Goal: Task Accomplishment & Management: Use online tool/utility

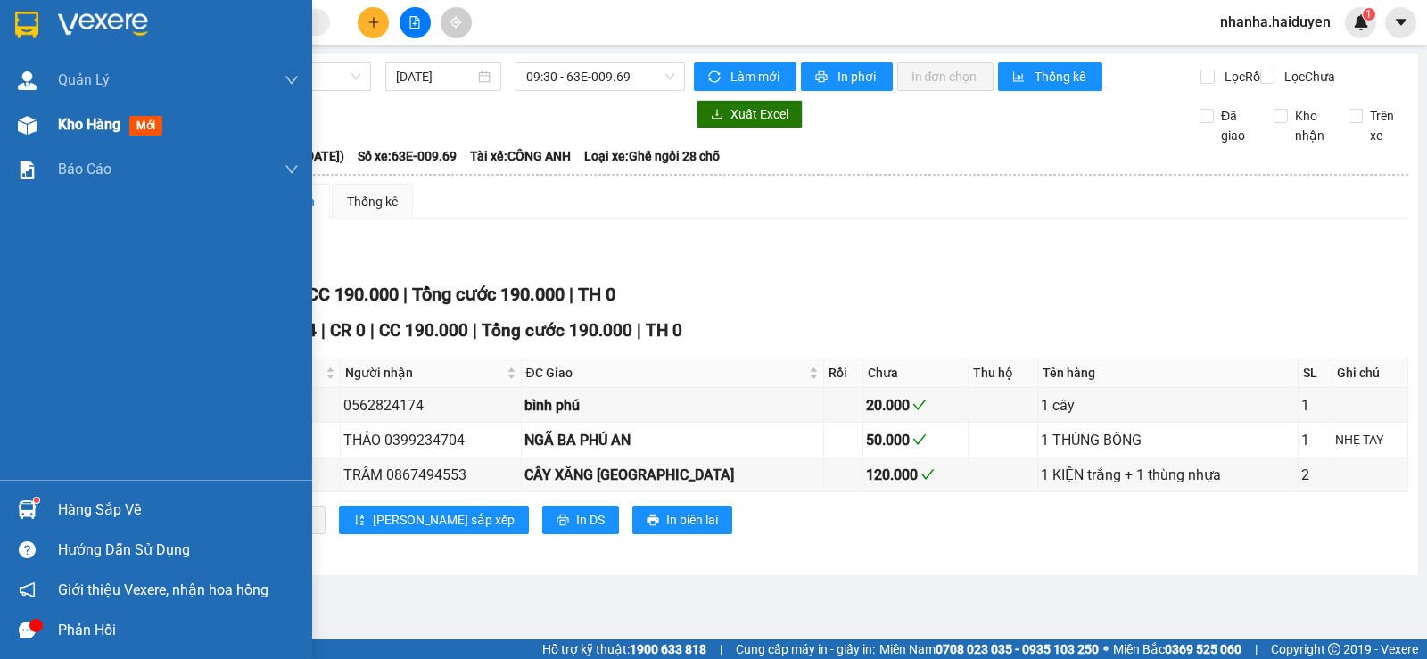
click at [37, 129] on div at bounding box center [27, 125] width 31 height 31
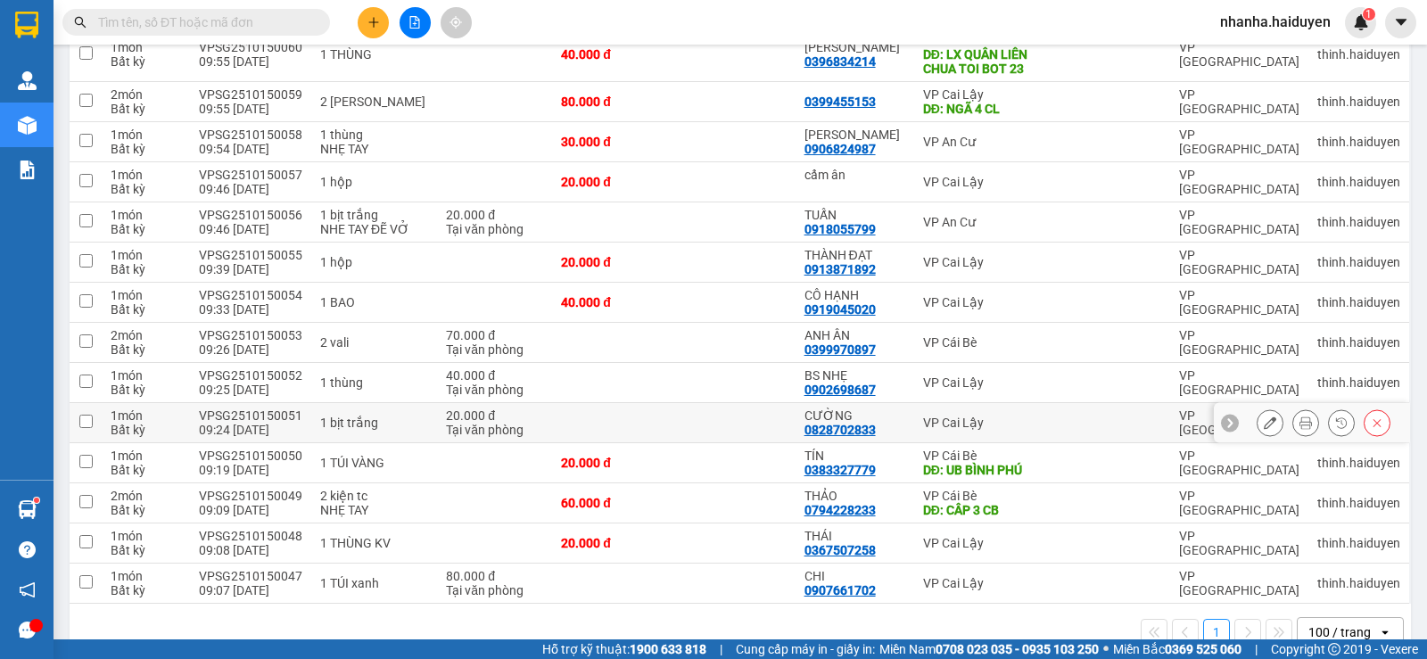
scroll to position [483, 0]
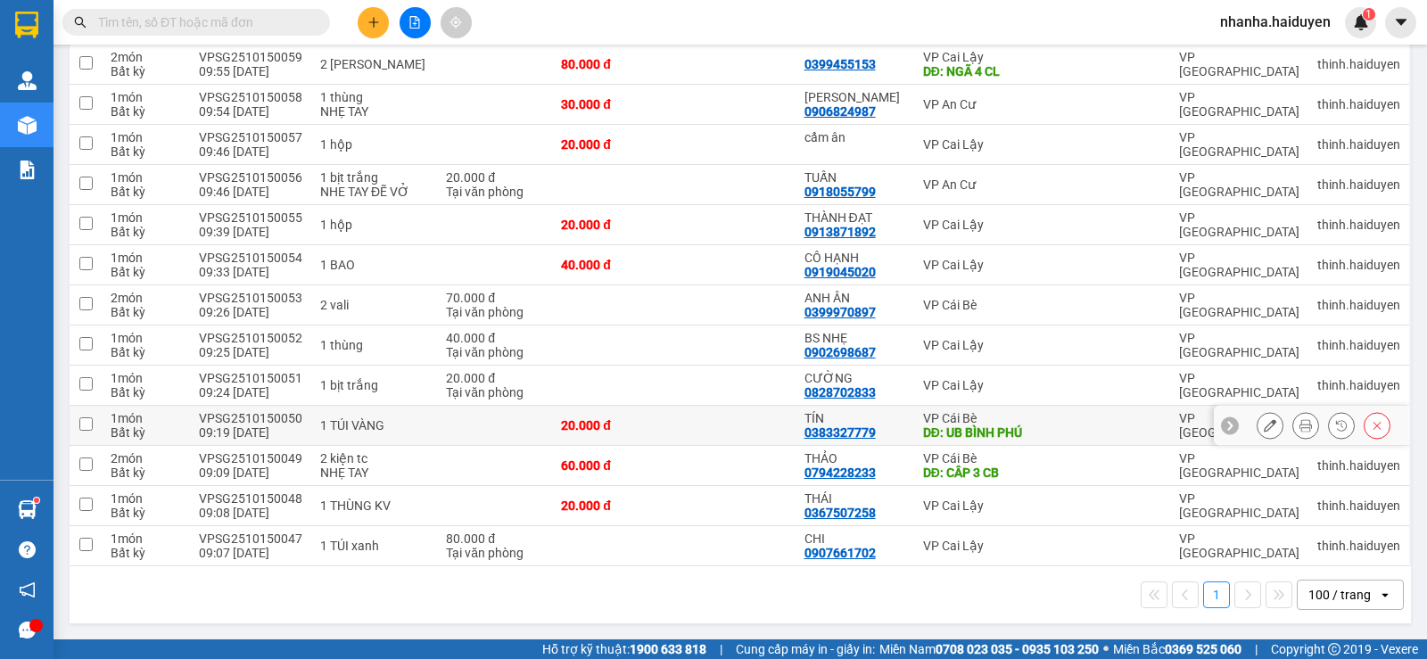
click at [1033, 426] on div "DĐ: UB BÌNH PHÚ" at bounding box center [984, 432] width 123 height 14
checkbox input "true"
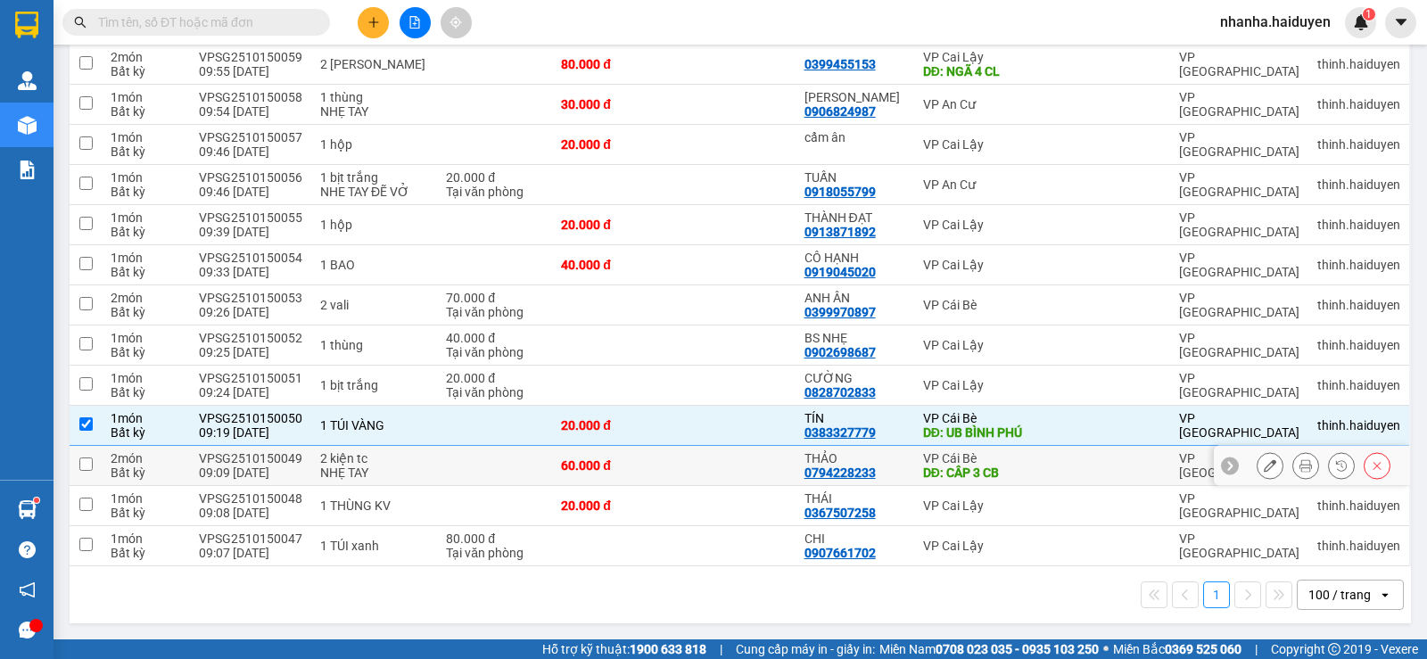
click at [1034, 448] on td "VP Cái Bè DĐ: CÂP 3 CB" at bounding box center [984, 466] width 141 height 40
checkbox input "true"
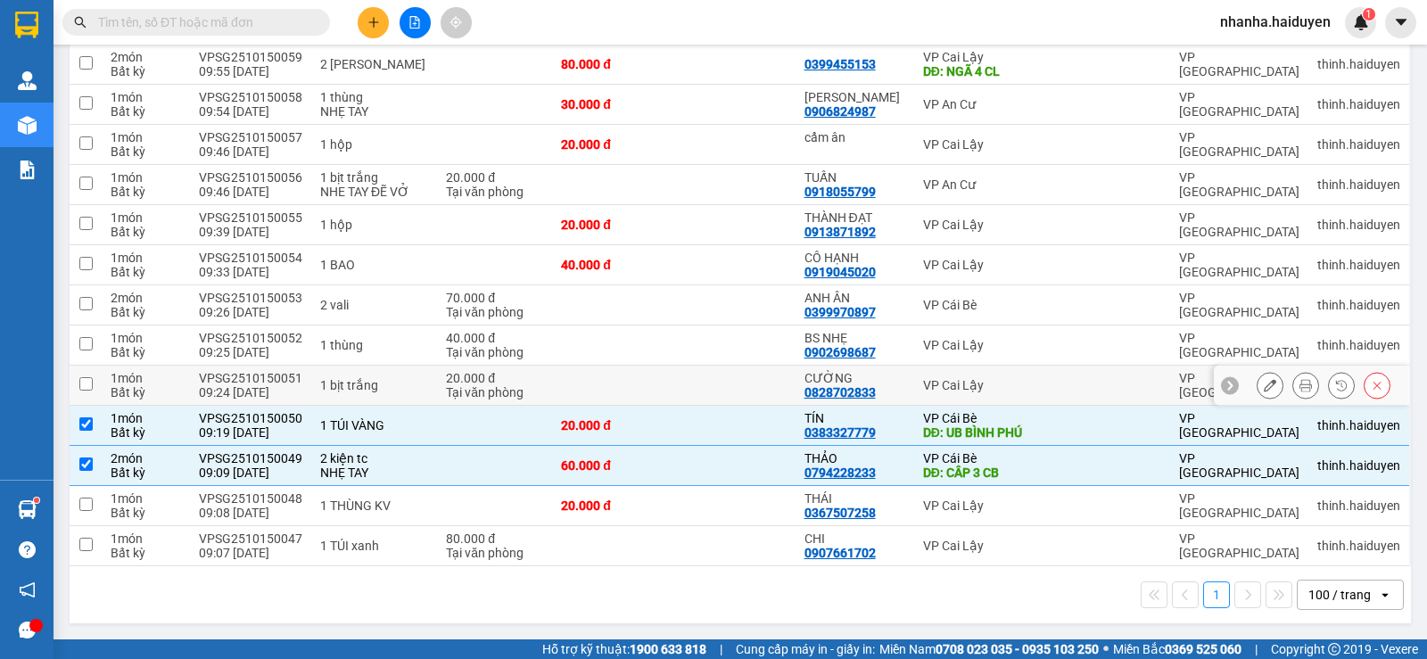
scroll to position [0, 0]
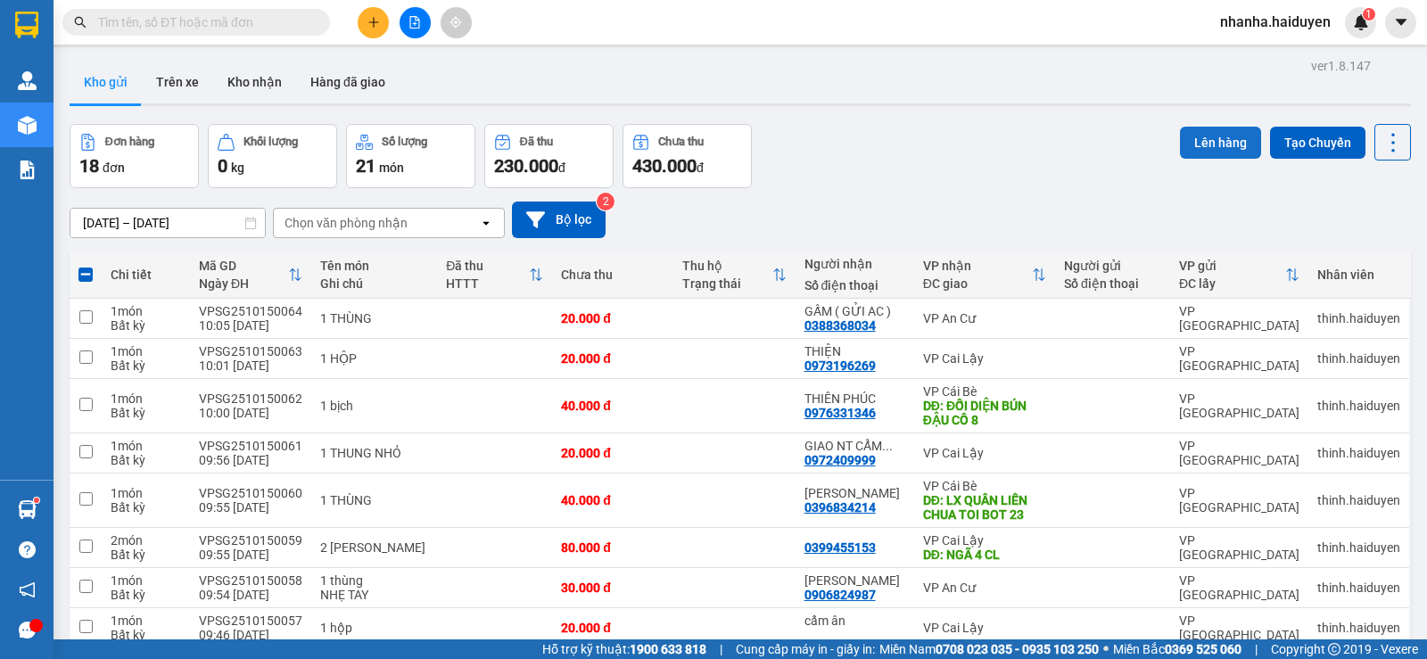
click at [1190, 137] on button "Lên hàng" at bounding box center [1220, 143] width 81 height 32
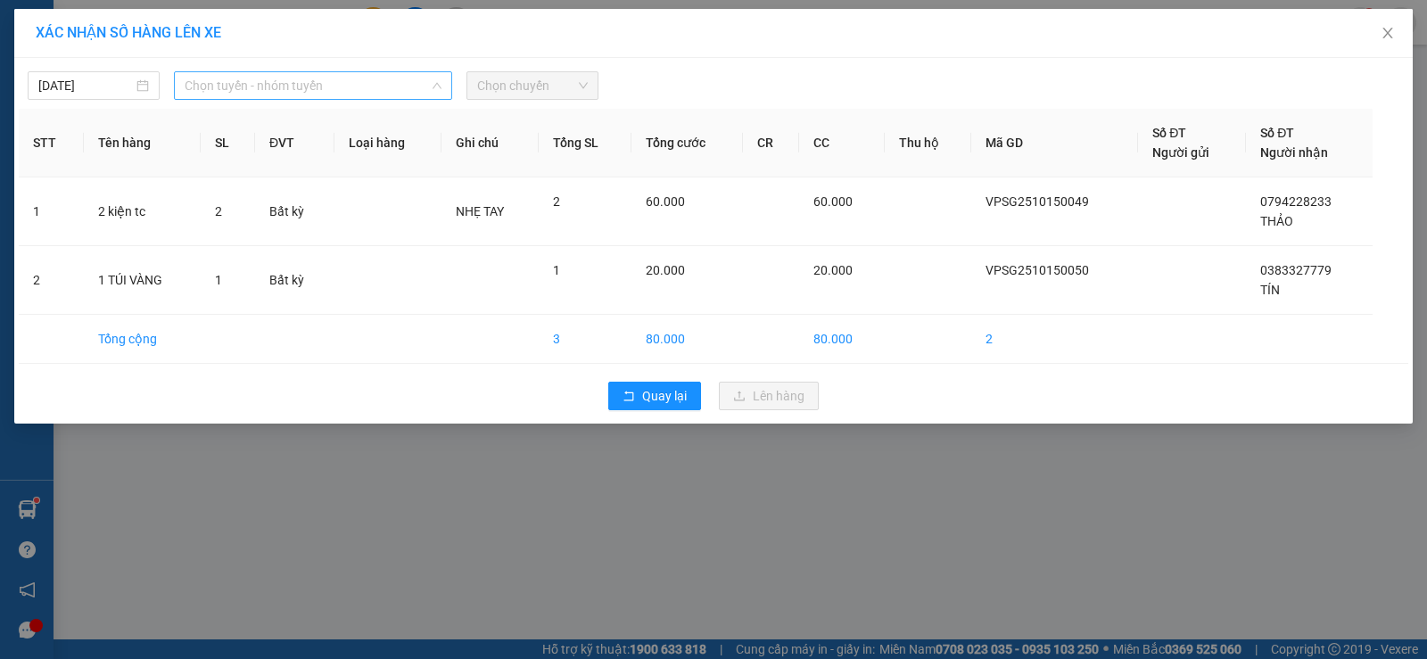
click at [348, 94] on span "Chọn tuyến - nhóm tuyến" at bounding box center [313, 85] width 257 height 27
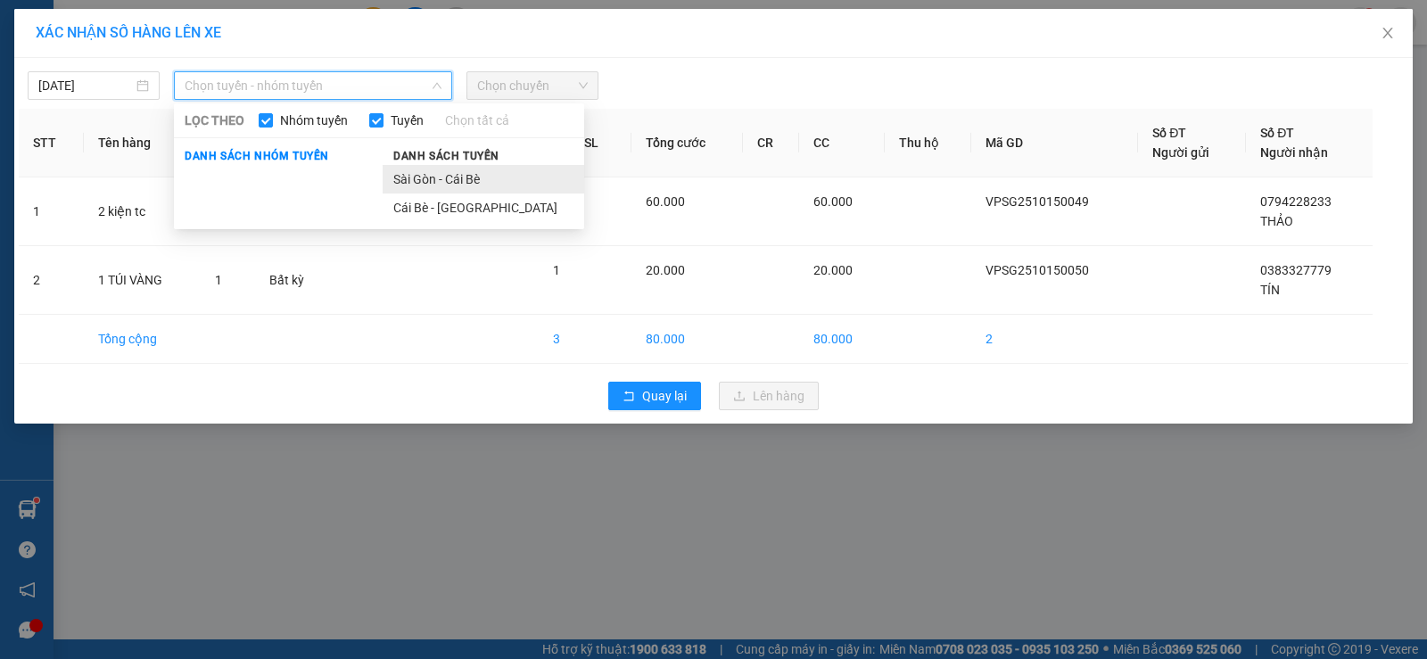
click at [403, 172] on li "Sài Gòn - Cái Bè" at bounding box center [484, 179] width 202 height 29
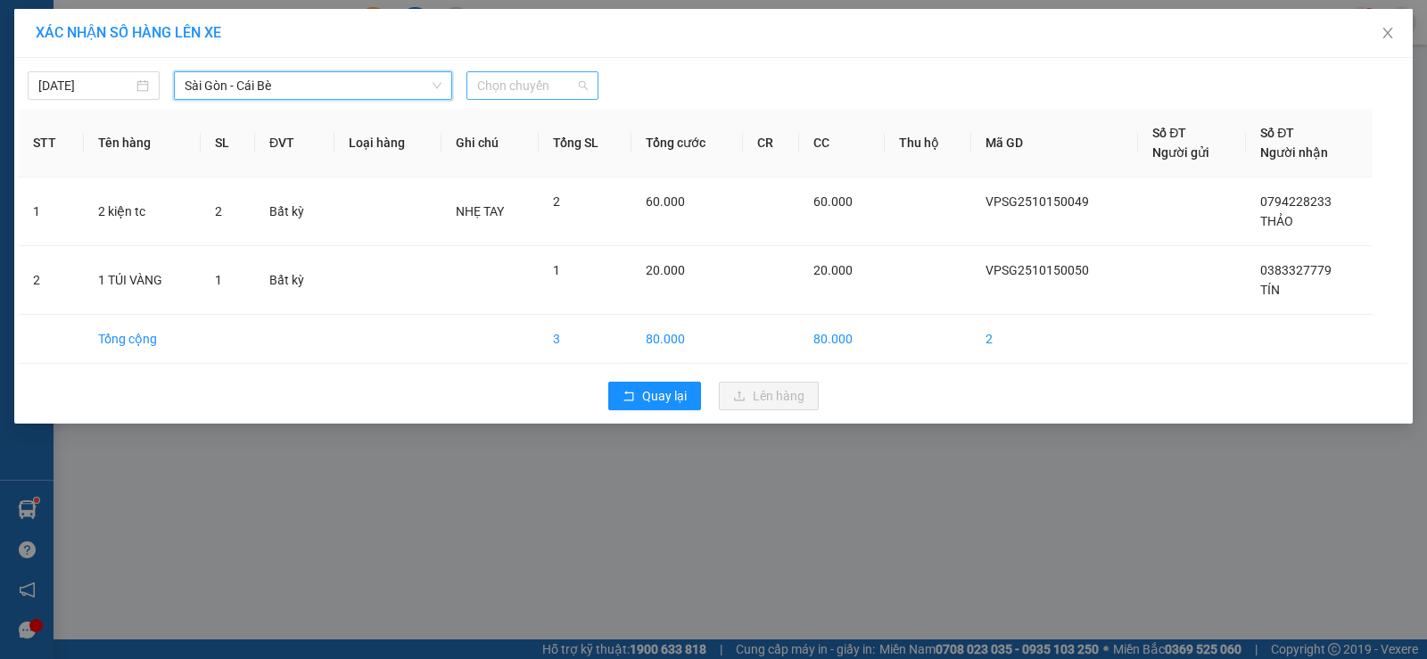
click at [566, 79] on span "Chọn chuyến" at bounding box center [532, 85] width 111 height 27
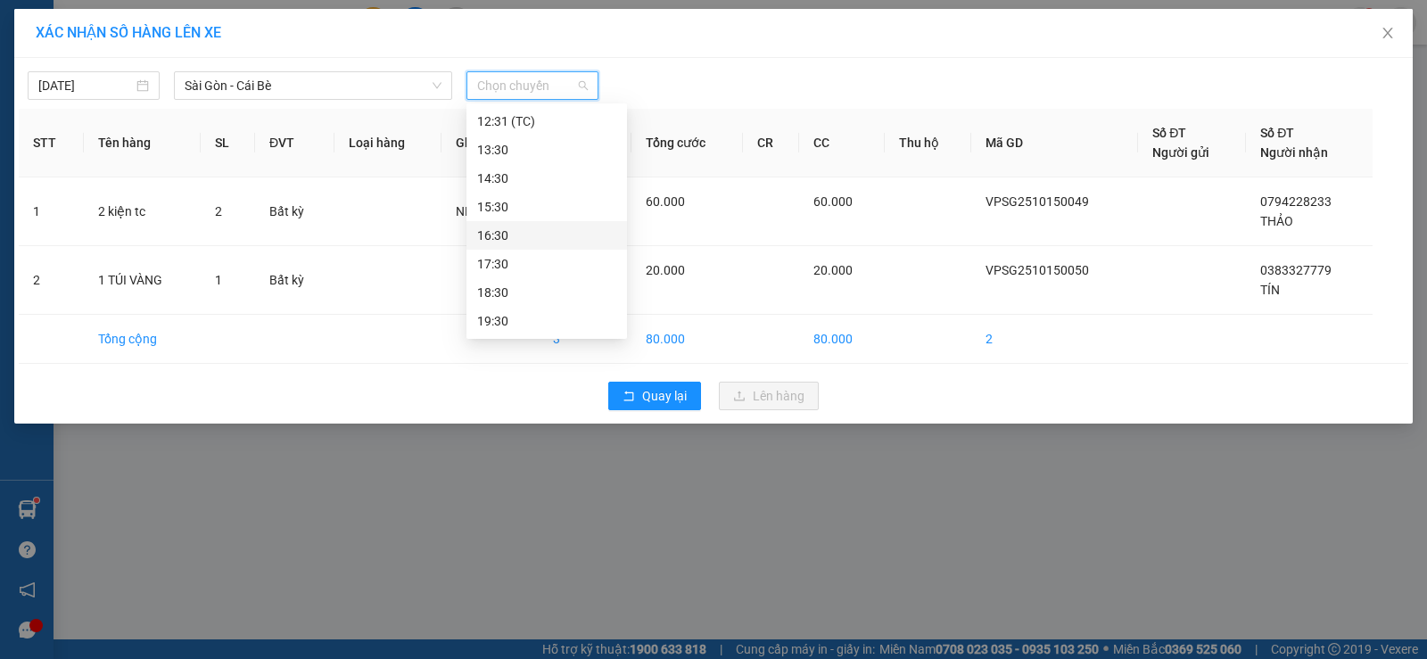
scroll to position [103, 0]
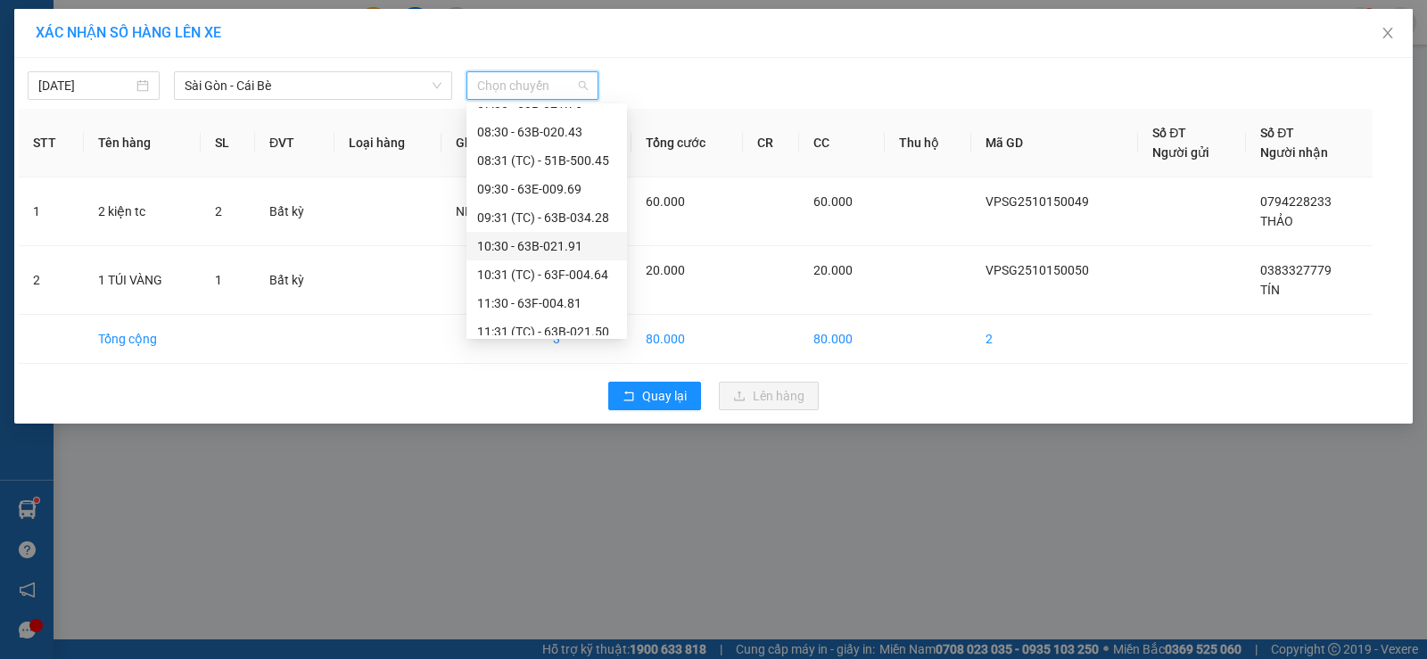
click at [515, 244] on div "10:30 - 63B-021.91" at bounding box center [546, 246] width 139 height 20
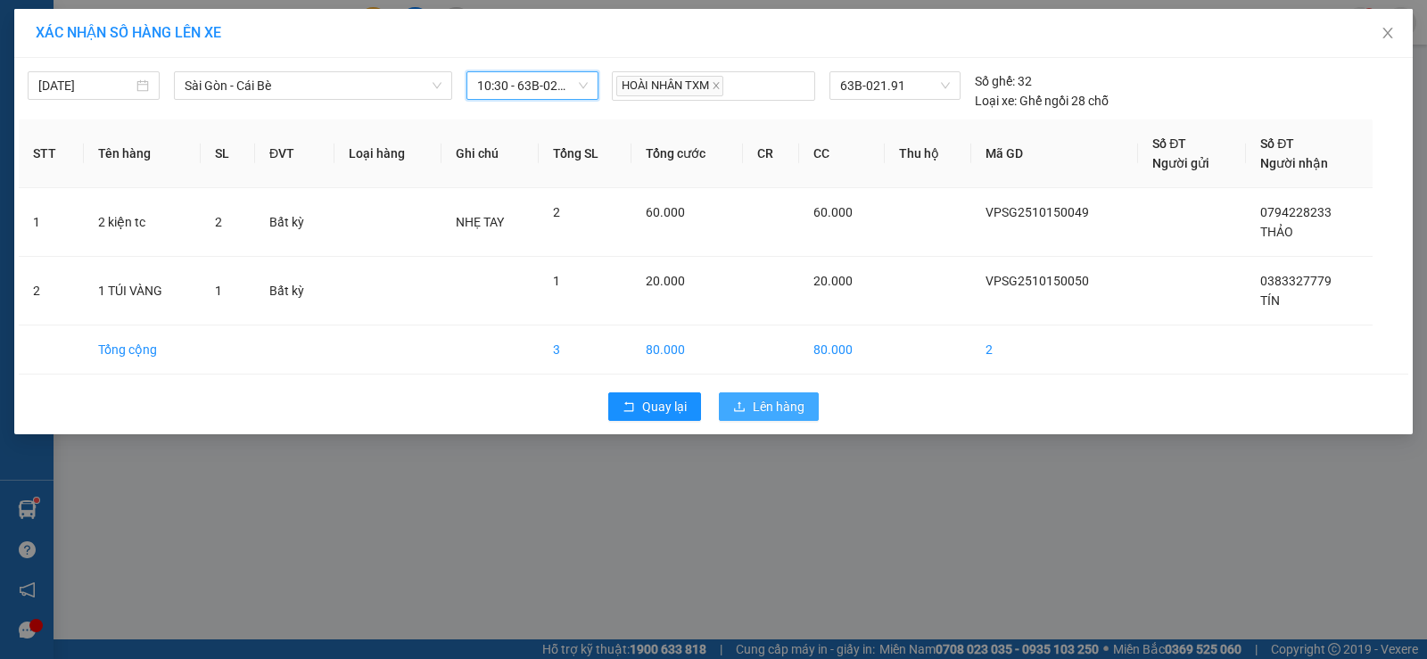
click at [764, 405] on span "Lên hàng" at bounding box center [779, 407] width 52 height 20
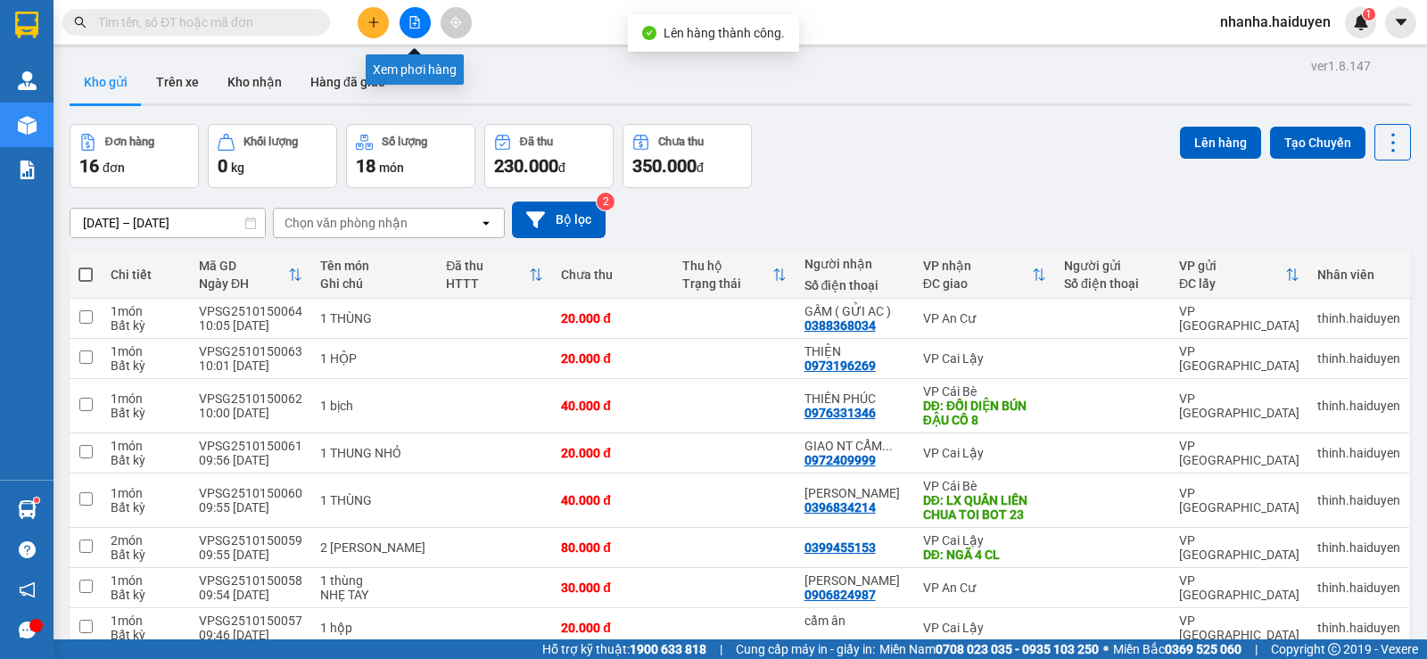
click at [424, 29] on button at bounding box center [414, 22] width 31 height 31
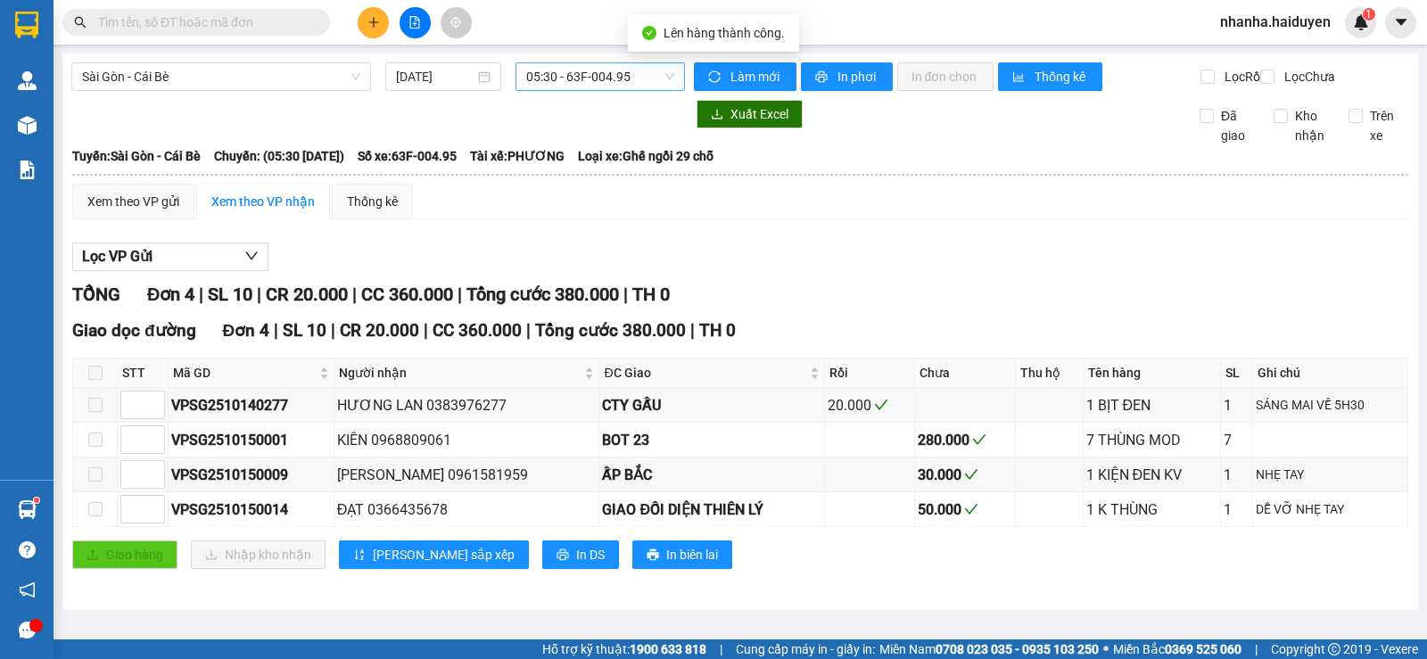
click at [603, 82] on span "05:30 - 63F-004.95" at bounding box center [599, 76] width 147 height 27
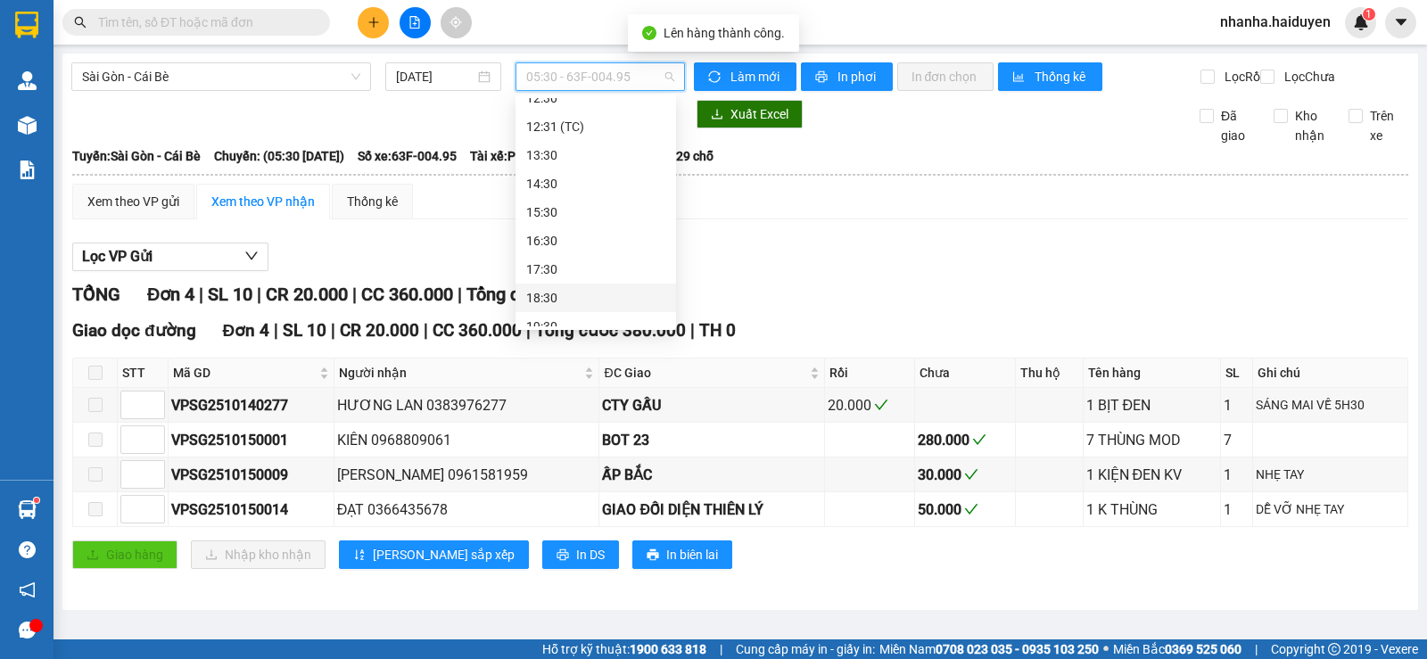
scroll to position [178, 0]
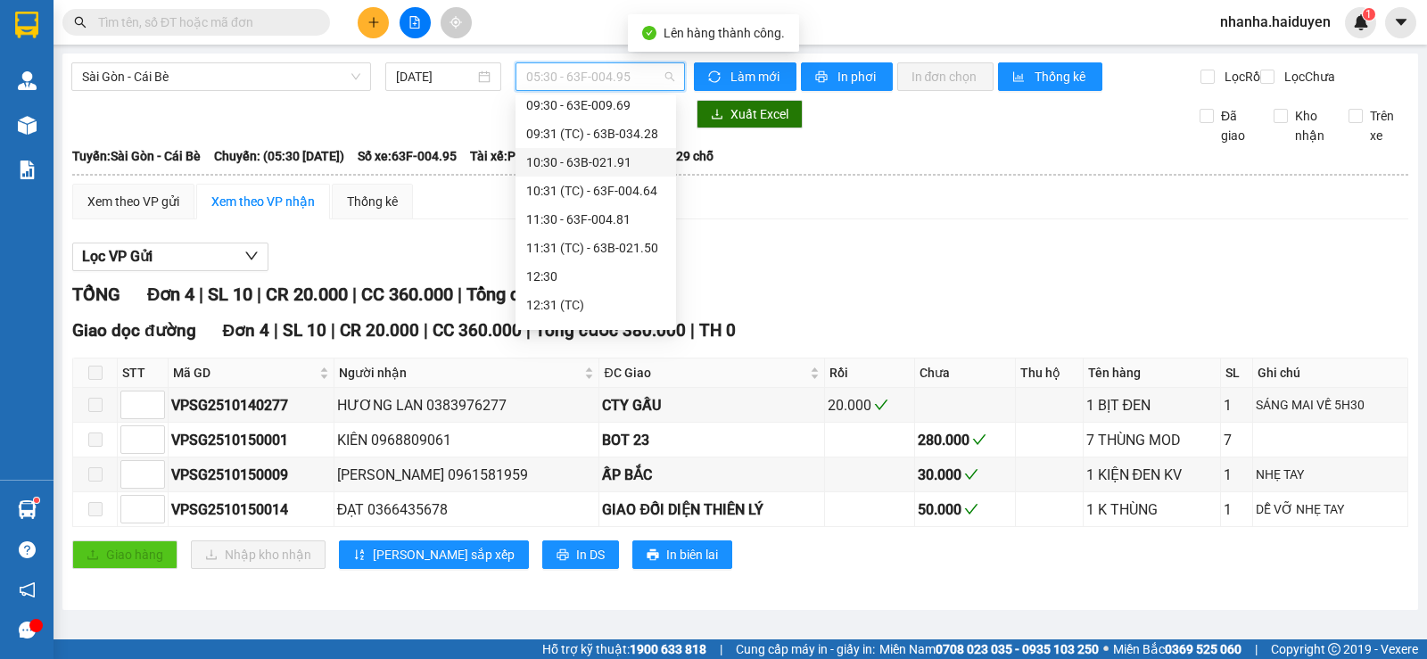
click at [623, 166] on div "10:30 - 63B-021.91" at bounding box center [595, 162] width 139 height 20
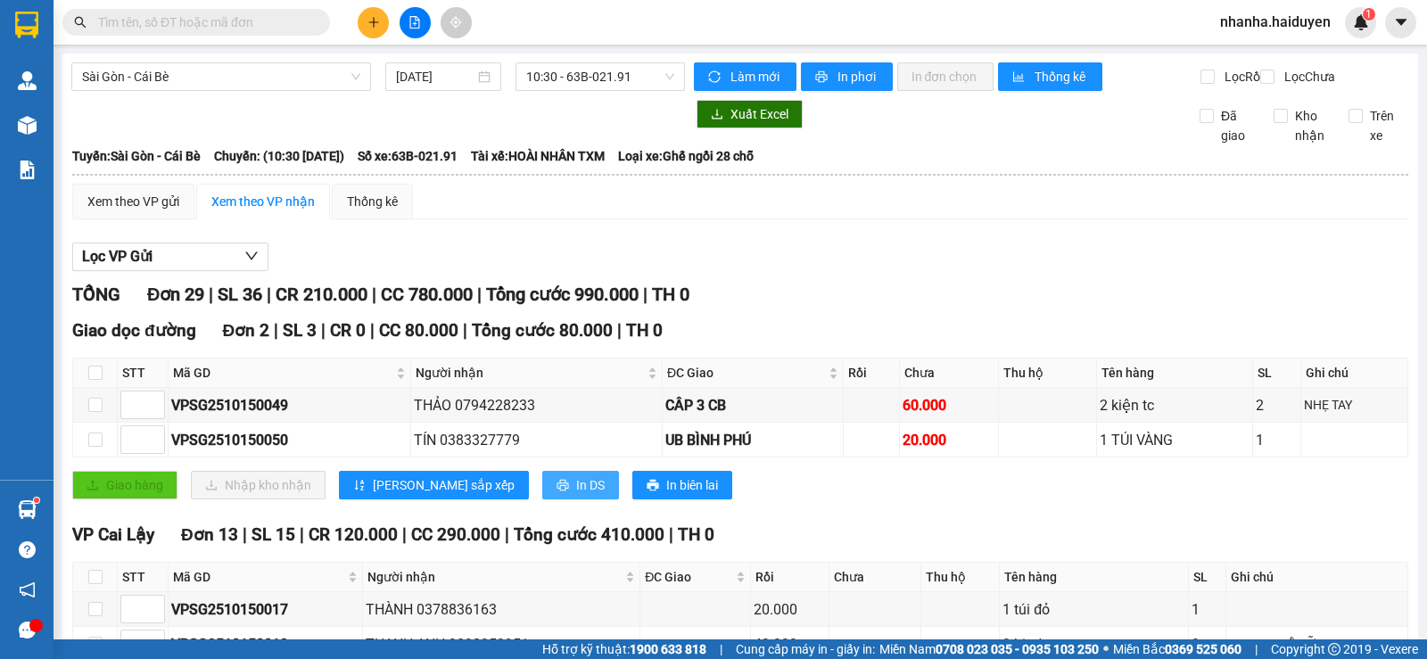
click at [576, 495] on span "In DS" at bounding box center [590, 485] width 29 height 20
drag, startPoint x: 965, startPoint y: 325, endPoint x: 909, endPoint y: 337, distance: 57.6
click at [90, 380] on input "checkbox" at bounding box center [95, 373] width 14 height 14
checkbox input "true"
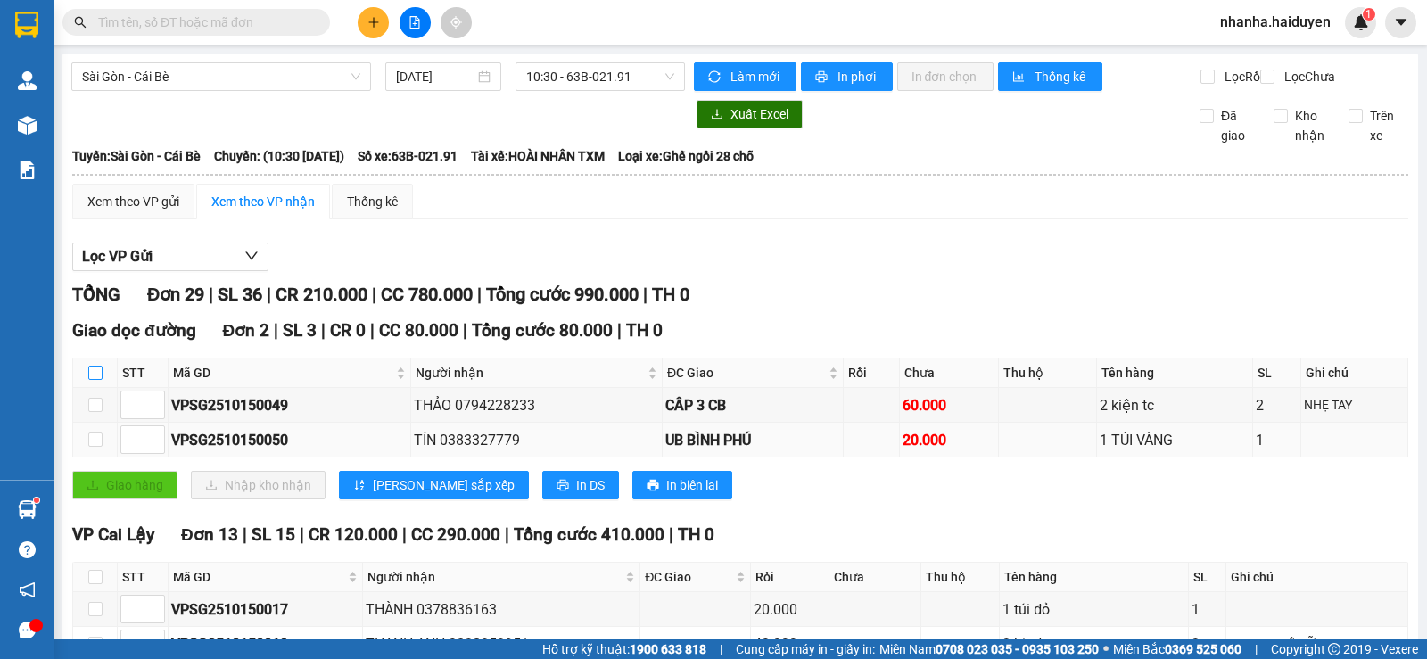
checkbox input "true"
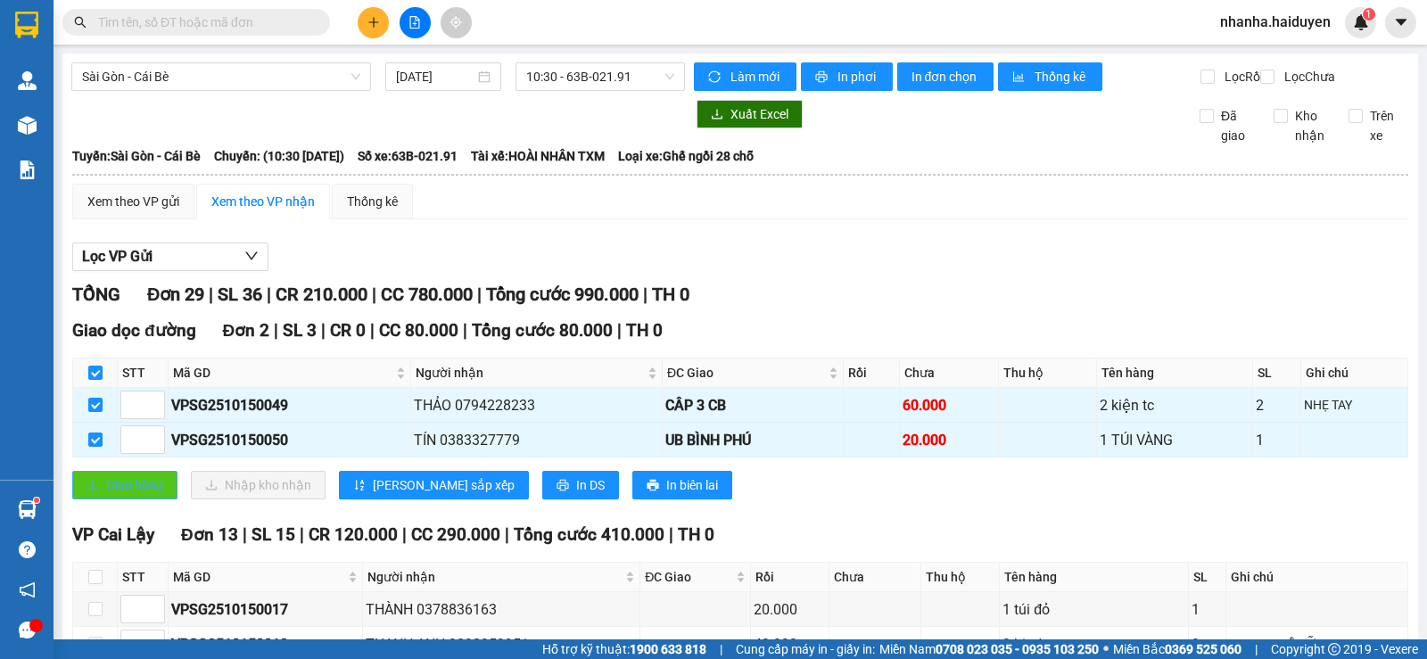
click at [124, 490] on button "Giao hàng" at bounding box center [124, 485] width 105 height 29
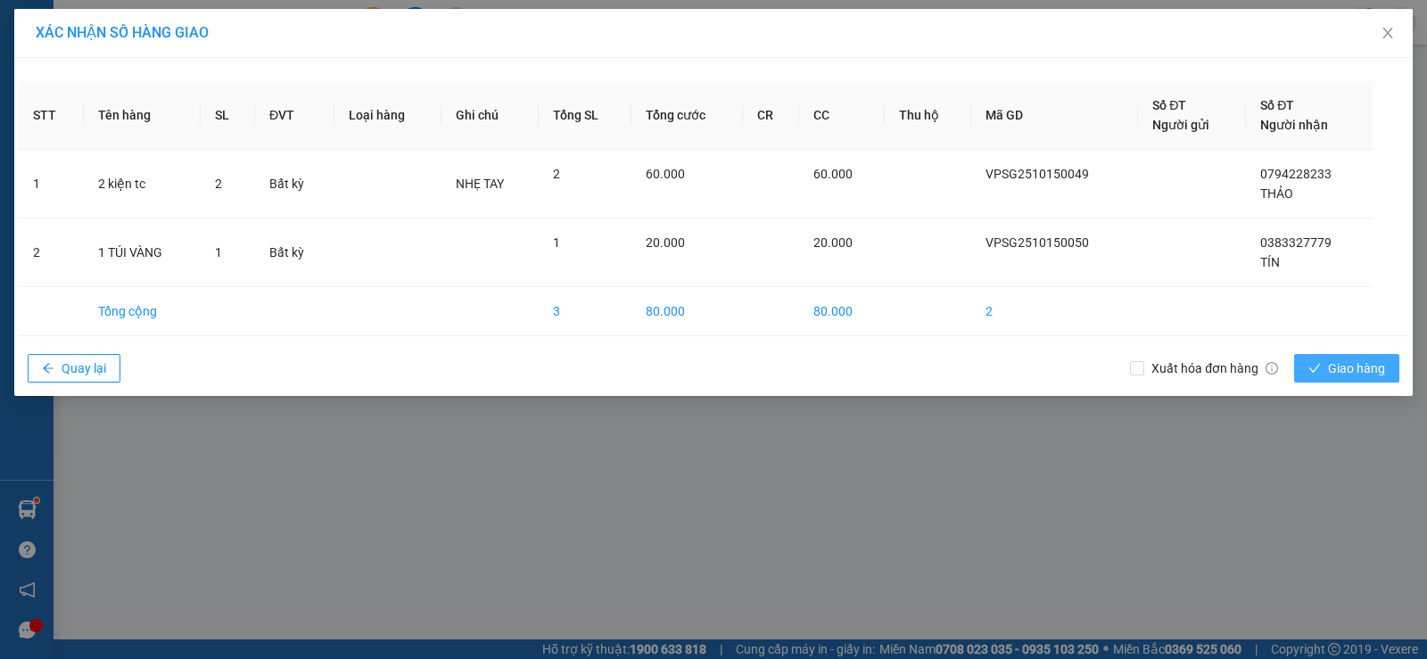
click at [1312, 374] on icon "check" at bounding box center [1314, 368] width 12 height 12
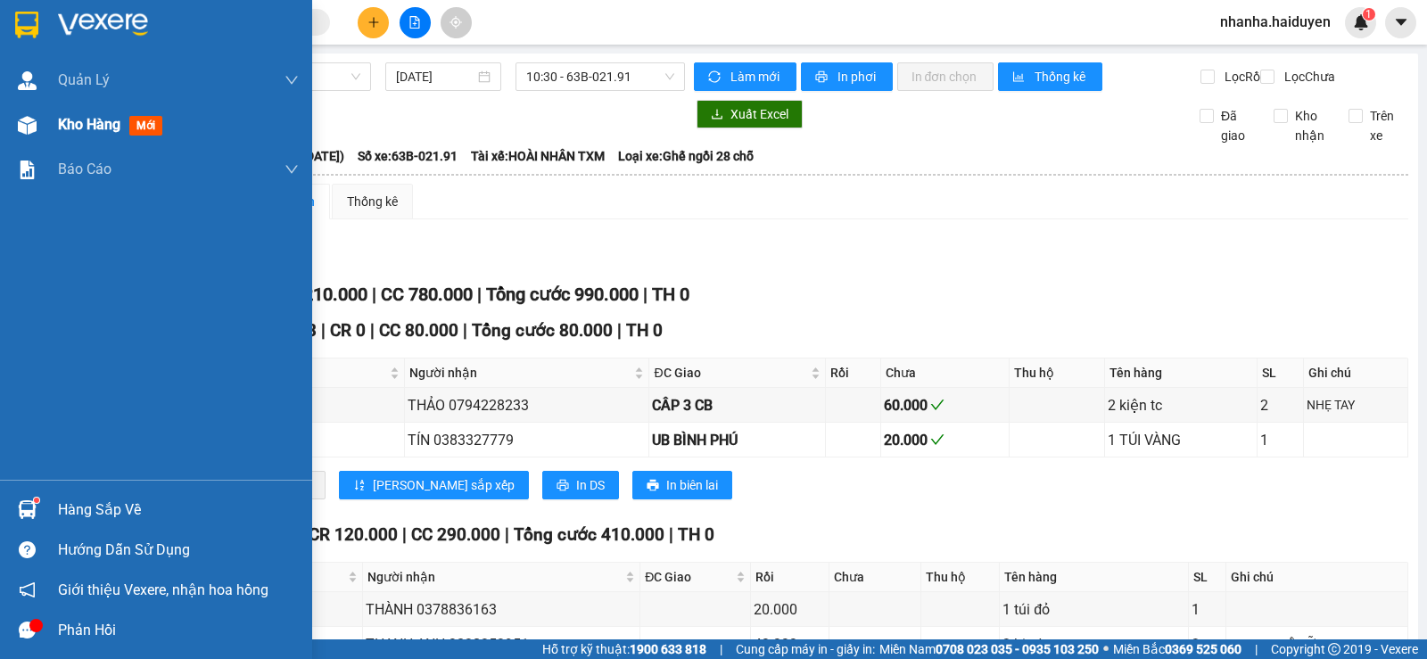
click at [18, 146] on div "Kho hàng mới" at bounding box center [156, 125] width 312 height 45
click at [23, 170] on img at bounding box center [27, 170] width 19 height 19
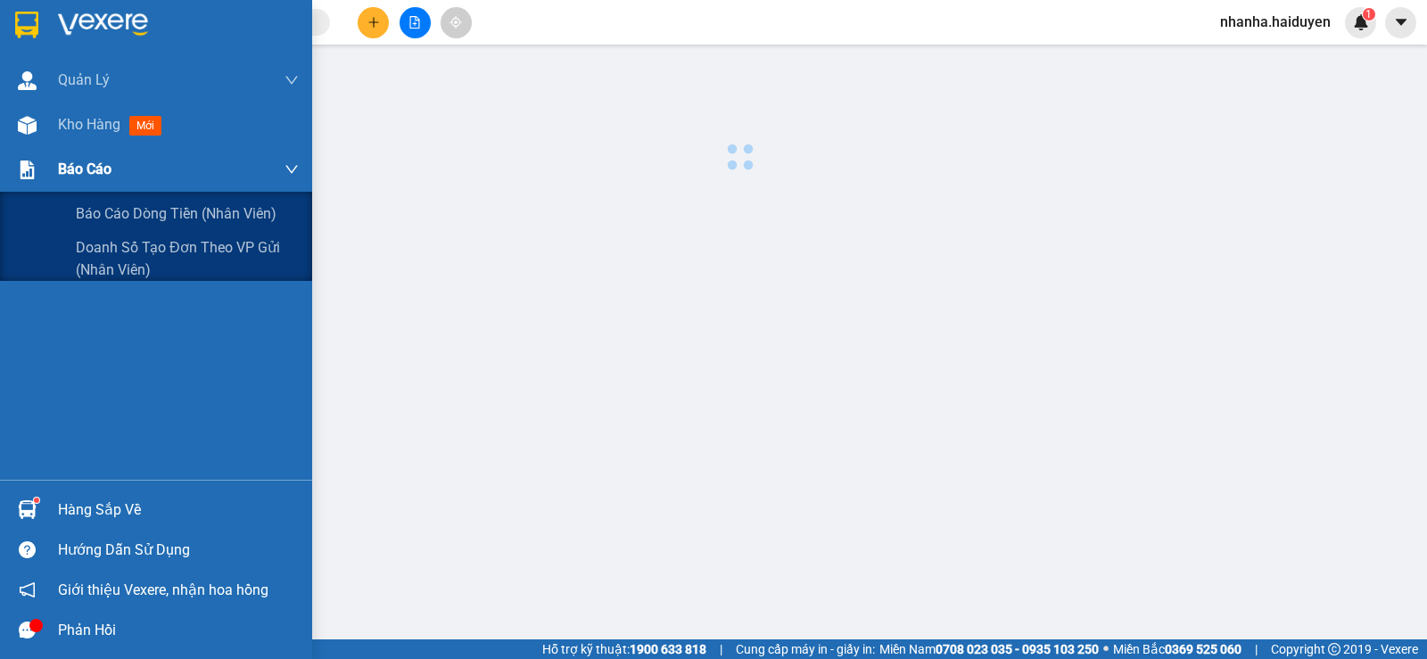
click at [38, 172] on div at bounding box center [27, 169] width 31 height 31
click at [119, 222] on span "Báo cáo dòng tiền (nhân viên)" at bounding box center [177, 213] width 202 height 22
